Goal: Task Accomplishment & Management: Manage account settings

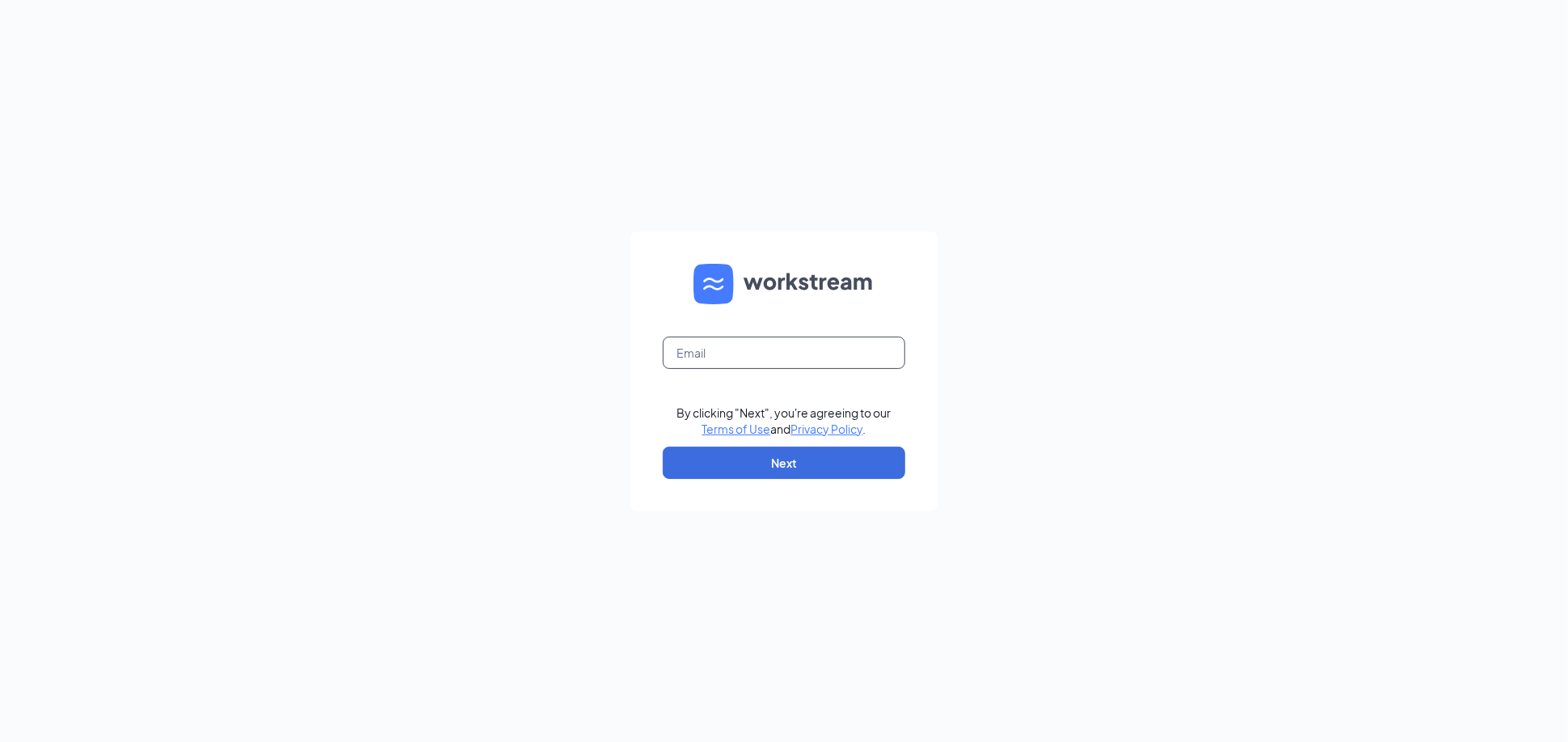
click at [817, 352] on input "text" at bounding box center [784, 352] width 243 height 32
type input "srp101@srpihop.com"
click at [798, 449] on button "Next" at bounding box center [784, 462] width 243 height 32
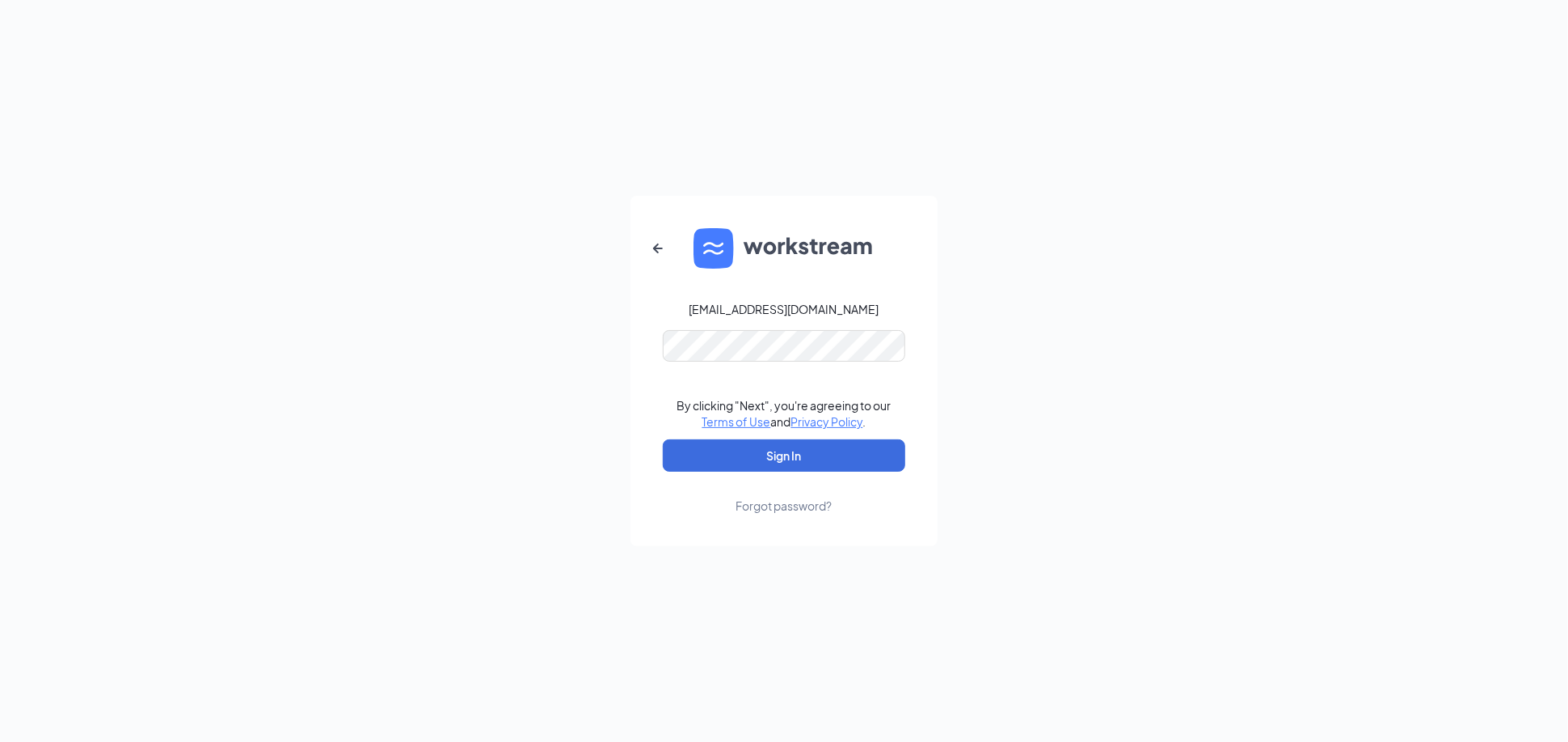
click at [768, 322] on form "srp101@srpihop.com By clicking "Next", you're agreeing to our Terms of Use and …" at bounding box center [784, 371] width 307 height 351
click at [816, 446] on button "Sign In" at bounding box center [784, 455] width 243 height 32
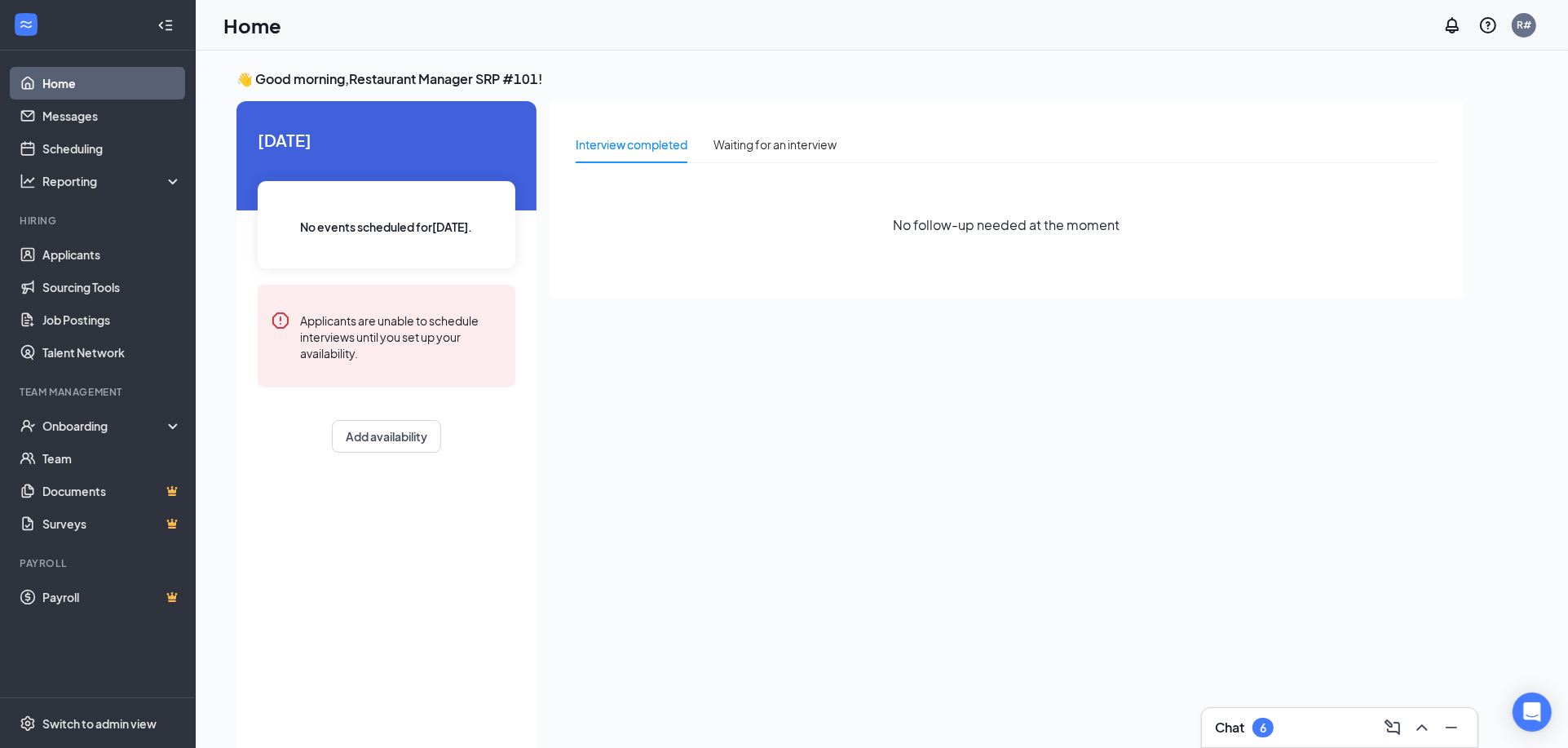
drag, startPoint x: 686, startPoint y: 208, endPoint x: 669, endPoint y: 213, distance: 17.7
click at [669, 213] on div "No follow-up needed at the moment" at bounding box center [1005, 225] width 861 height 98
click at [108, 329] on link "Job Postings" at bounding box center [112, 319] width 139 height 32
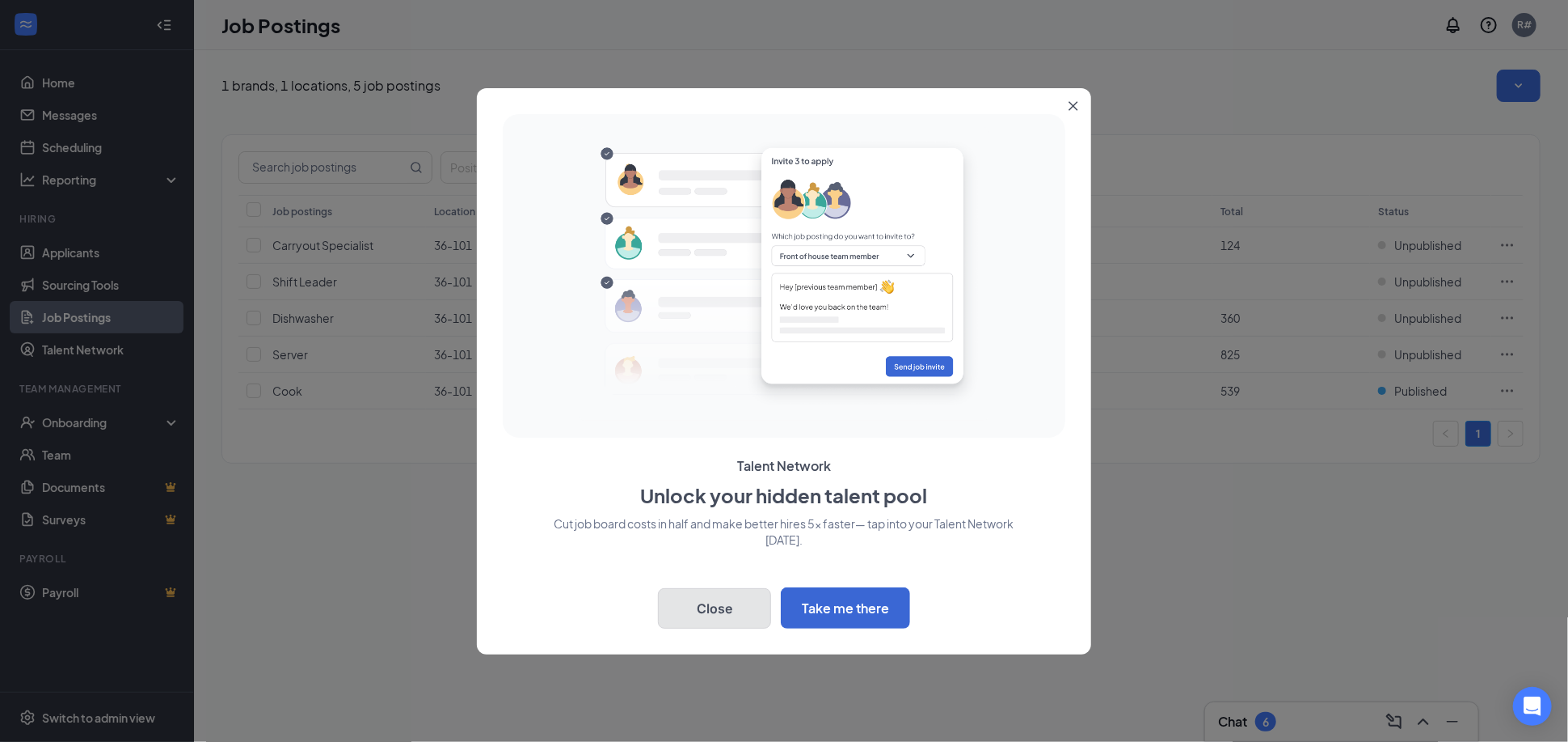
click at [701, 605] on button "Close" at bounding box center [714, 608] width 113 height 40
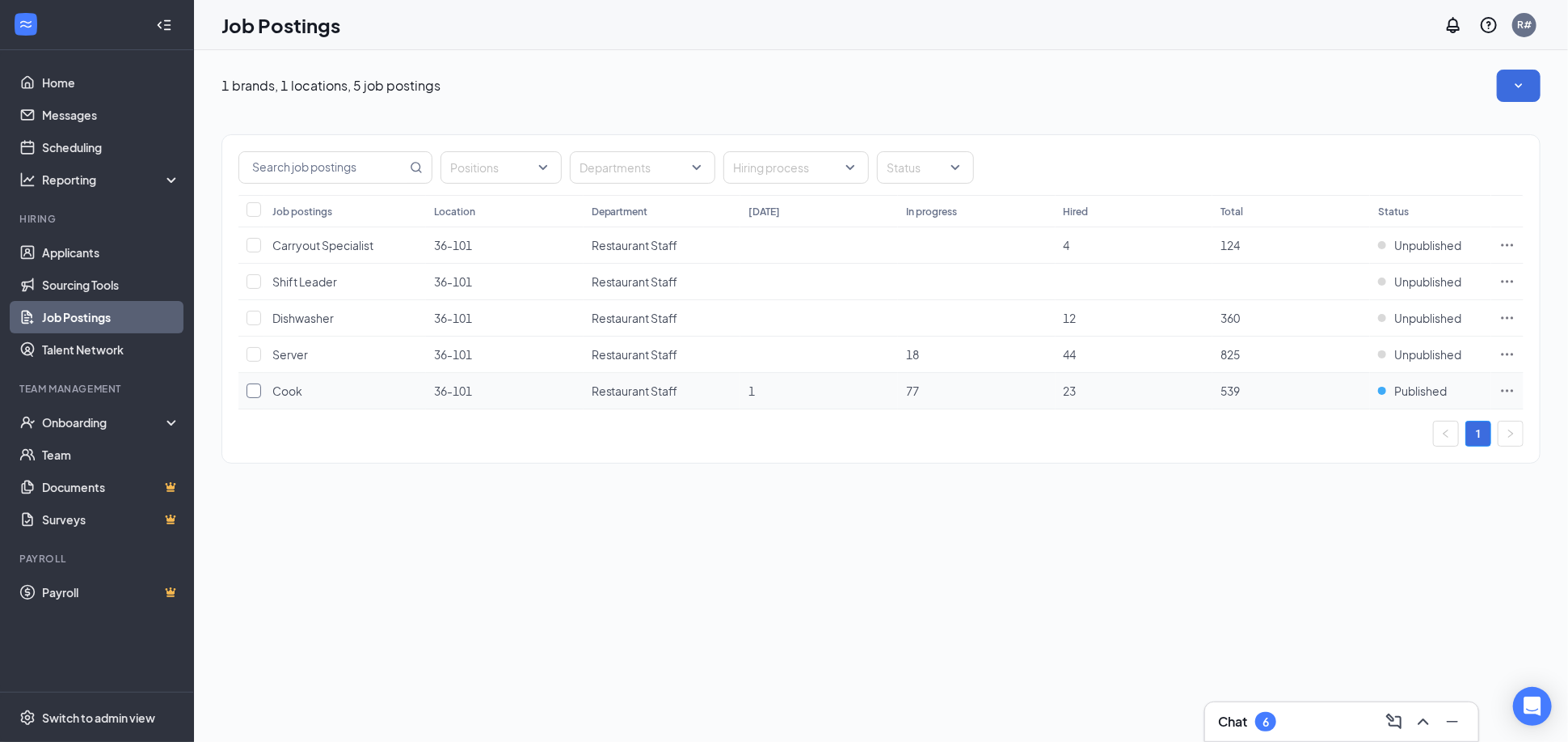
click at [258, 391] on input "checkbox" at bounding box center [254, 391] width 15 height 15
checkbox input "true"
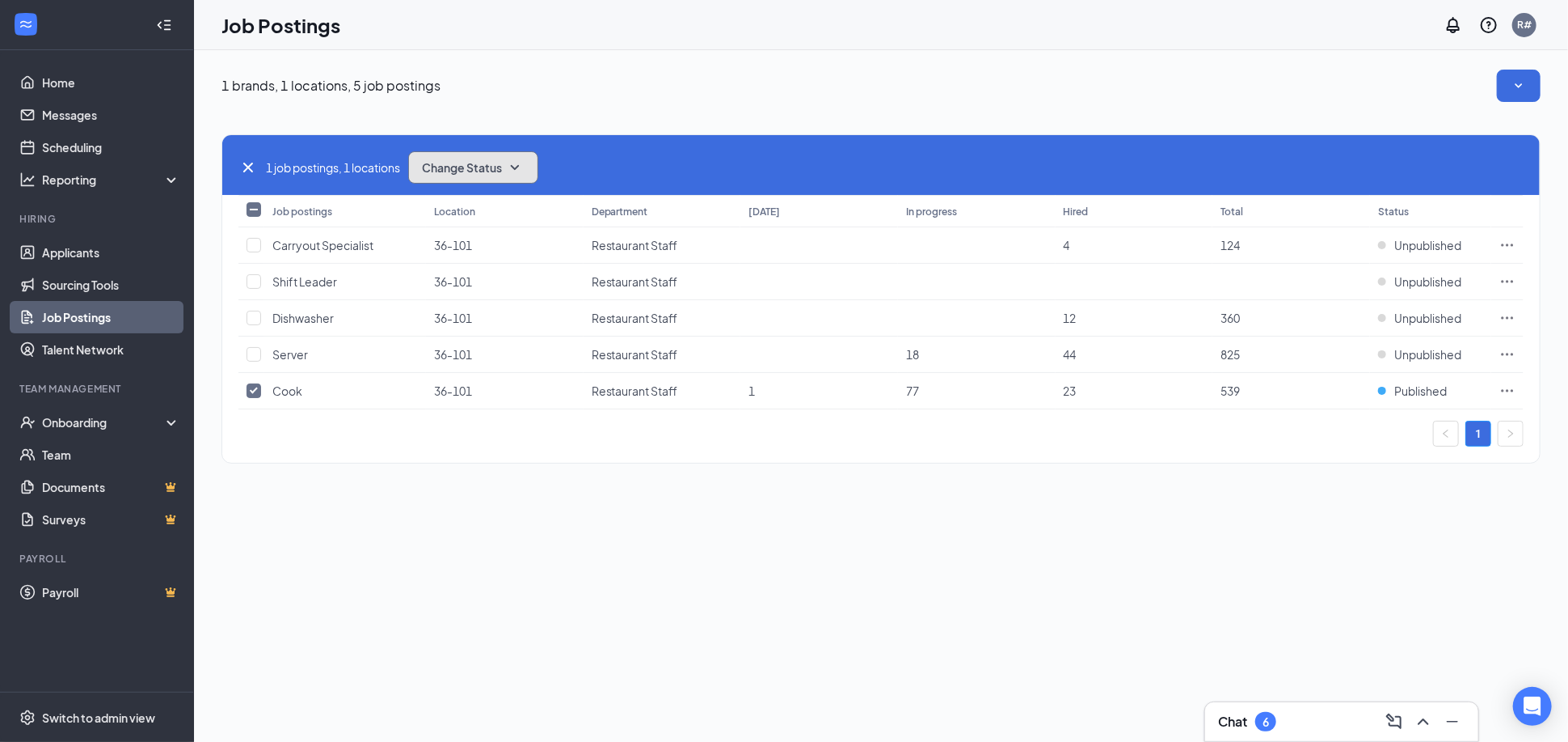
click at [498, 168] on span "Change Status" at bounding box center [462, 167] width 80 height 12
click at [492, 244] on div "Unpublish" at bounding box center [509, 245] width 194 height 35
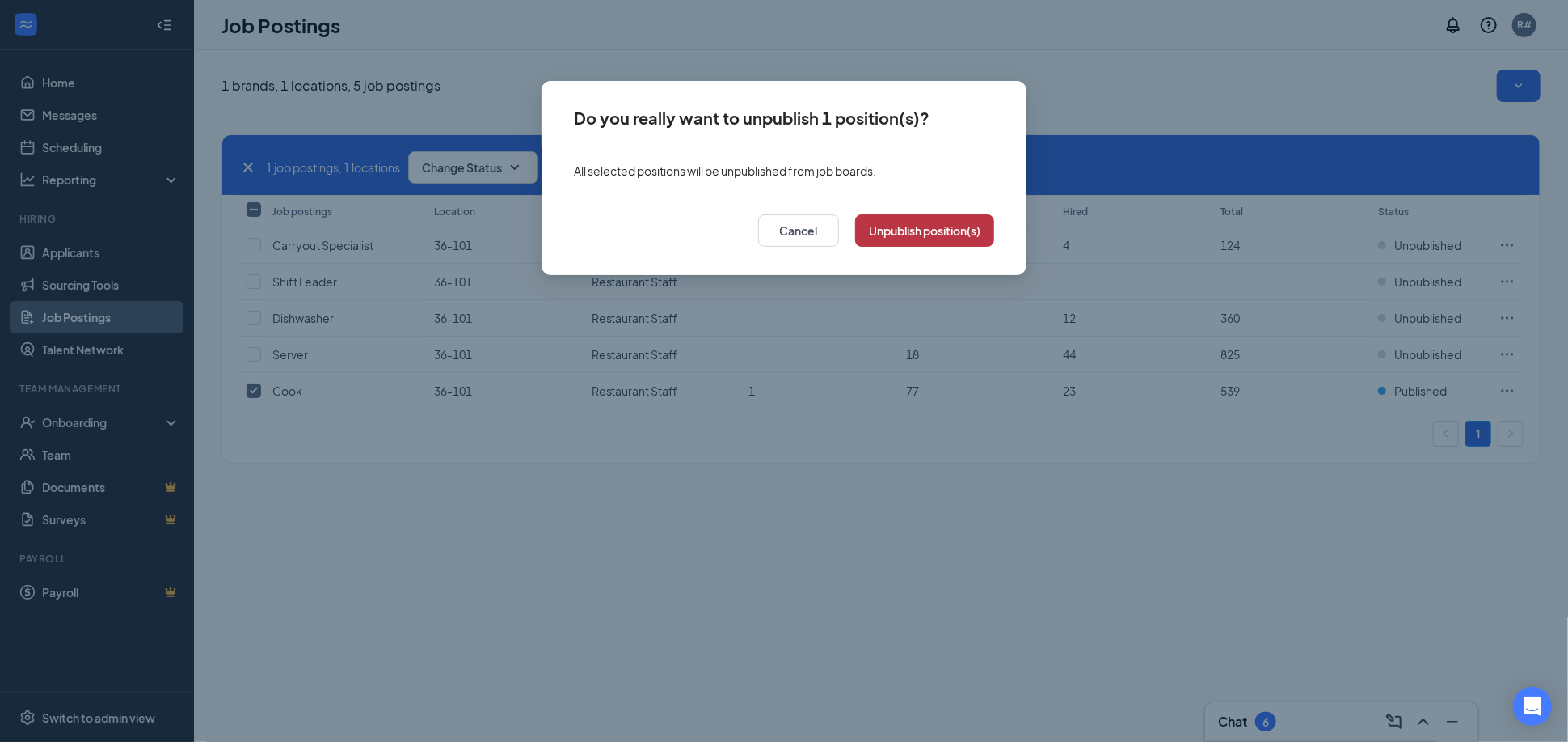
click at [928, 231] on button "Unpublish position(s)" at bounding box center [924, 230] width 139 height 32
